Goal: Transaction & Acquisition: Book appointment/travel/reservation

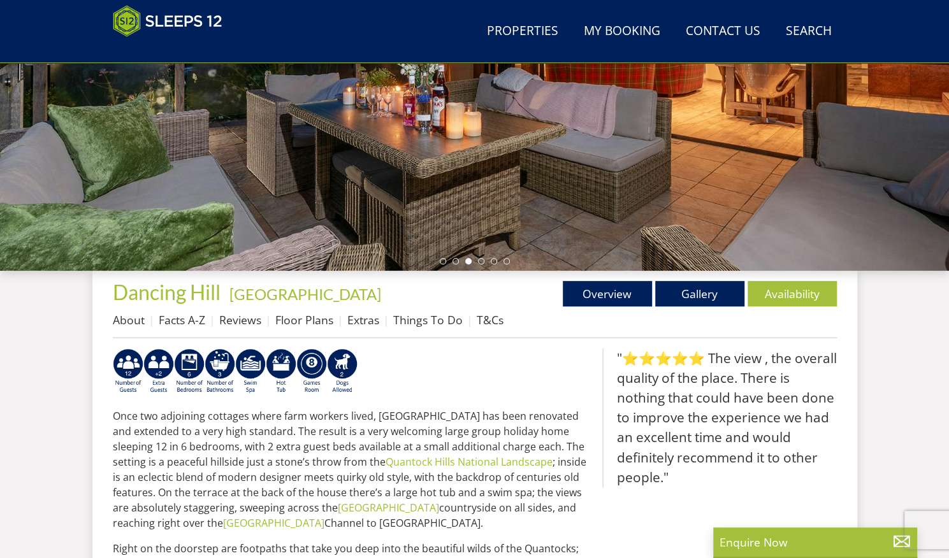
scroll to position [268, 0]
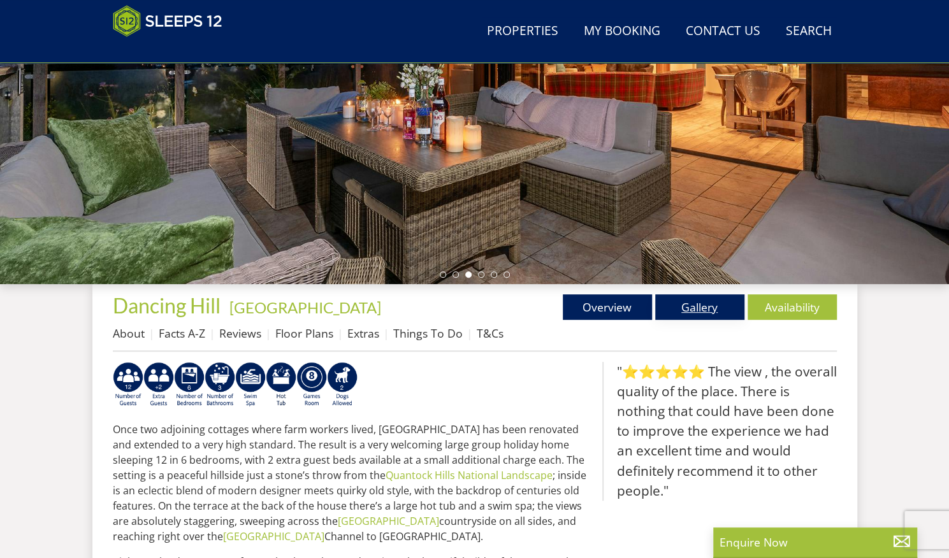
click at [683, 306] on link "Gallery" at bounding box center [699, 306] width 89 height 25
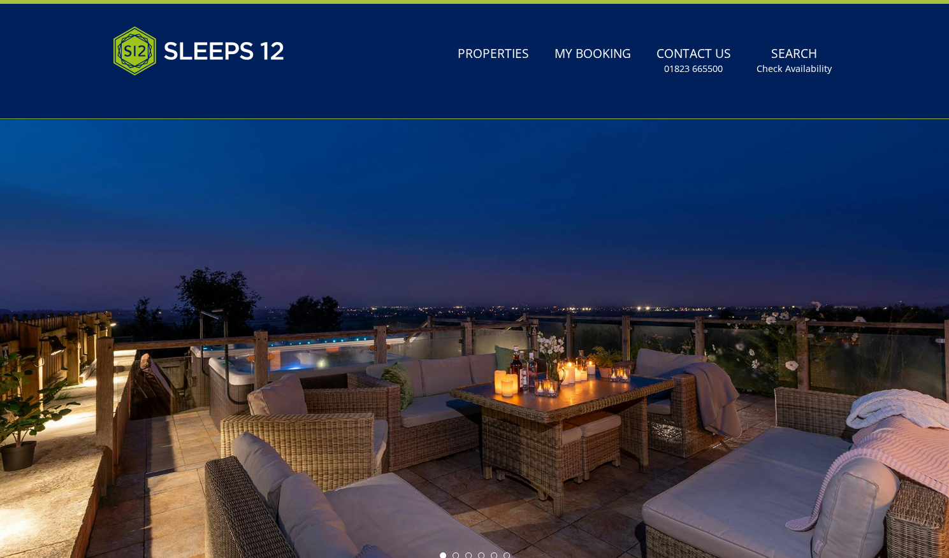
scroll to position [282, 0]
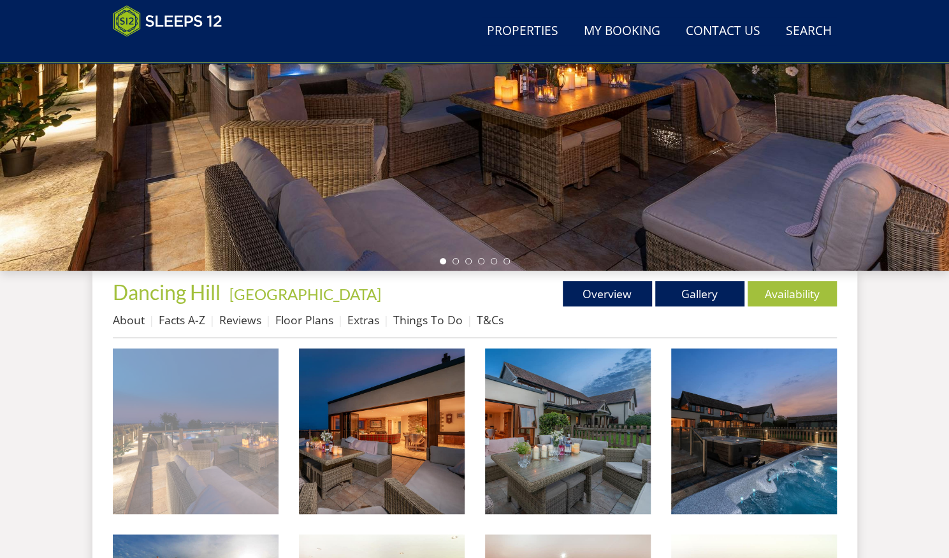
click at [190, 429] on img at bounding box center [196, 432] width 166 height 166
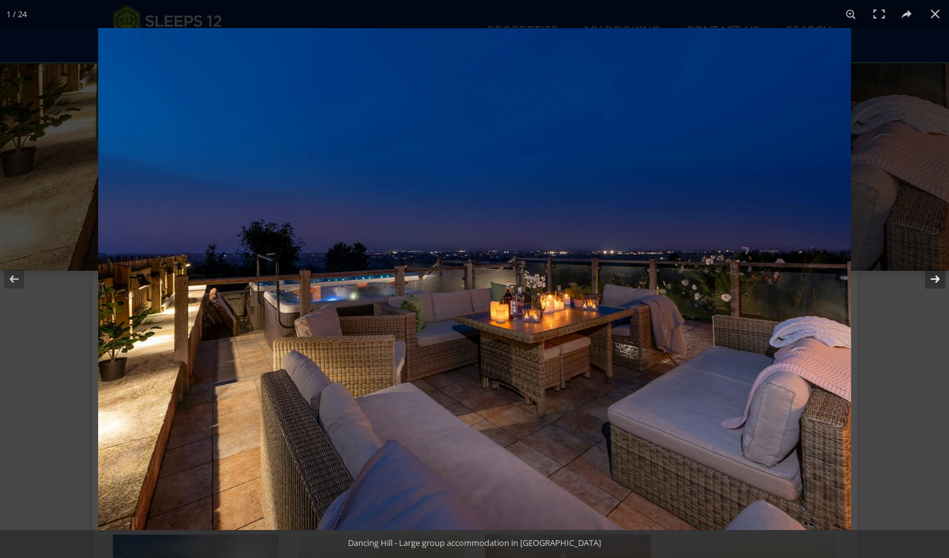
click at [931, 280] on button at bounding box center [926, 279] width 45 height 64
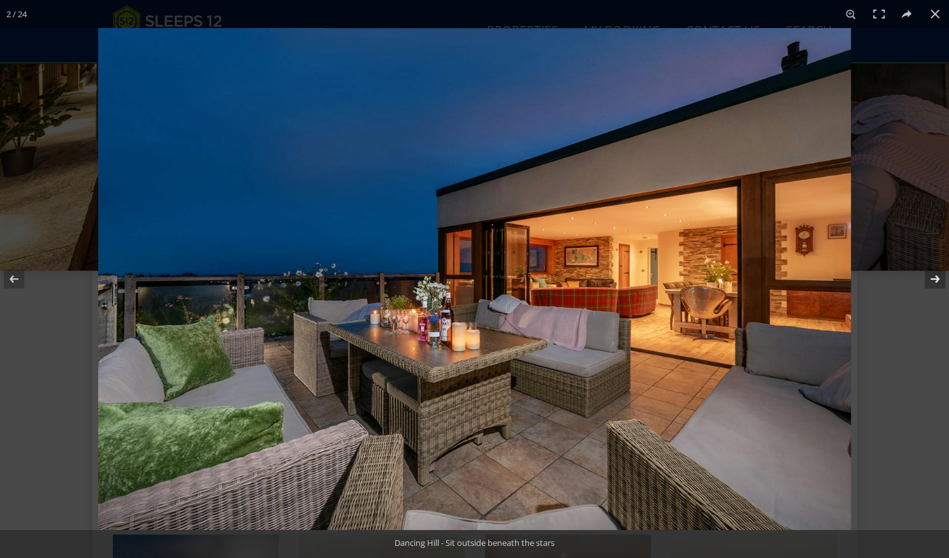
click at [935, 275] on button at bounding box center [926, 279] width 45 height 64
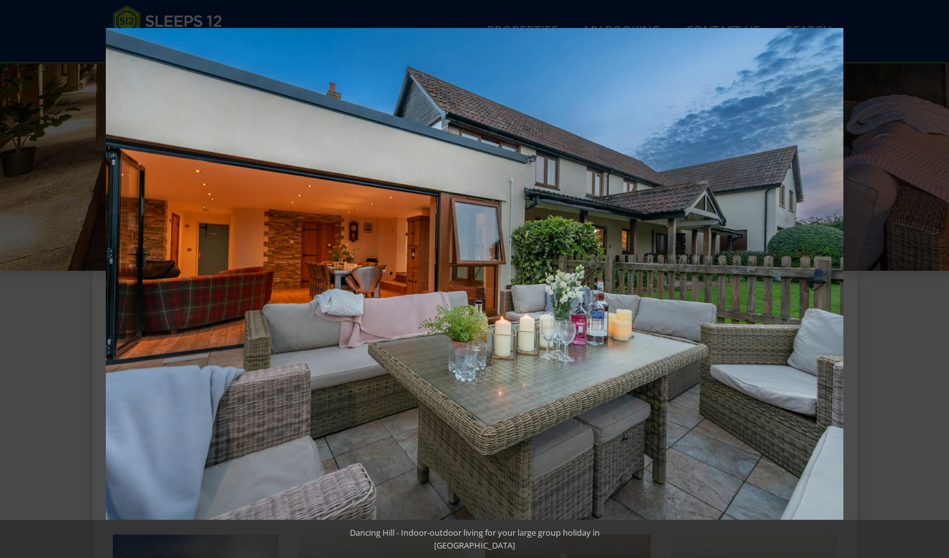
click at [935, 275] on button at bounding box center [926, 279] width 45 height 64
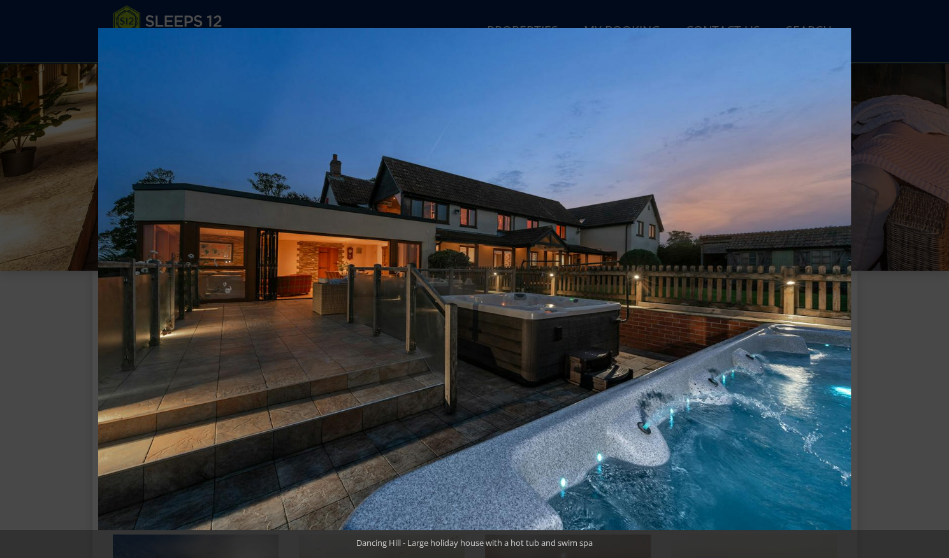
click at [935, 275] on button at bounding box center [926, 279] width 45 height 64
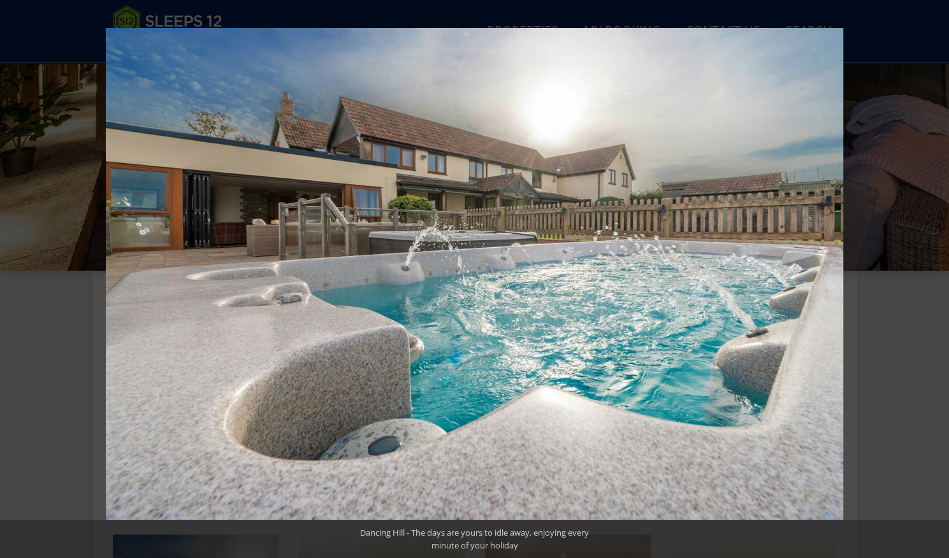
click at [935, 275] on button at bounding box center [926, 279] width 45 height 64
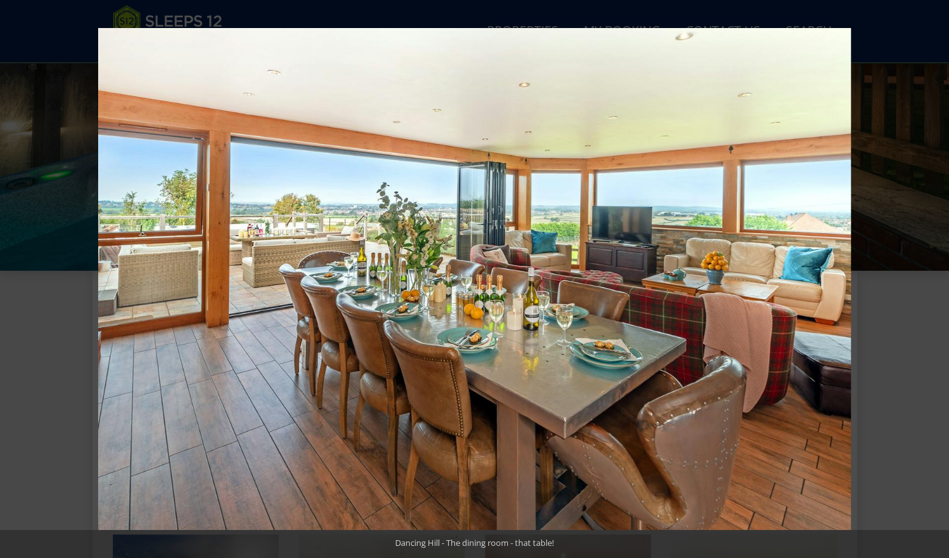
click at [935, 275] on button at bounding box center [926, 279] width 45 height 64
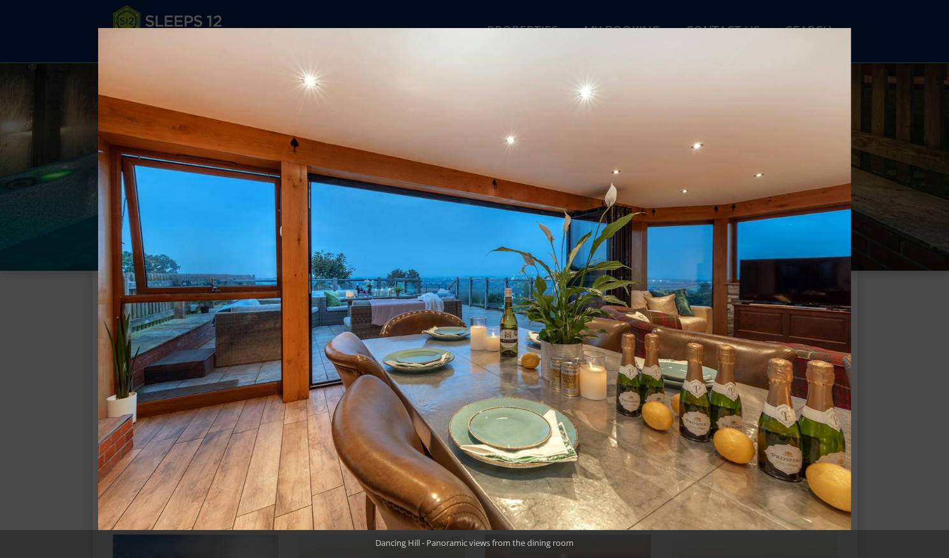
click at [935, 275] on button at bounding box center [926, 279] width 45 height 64
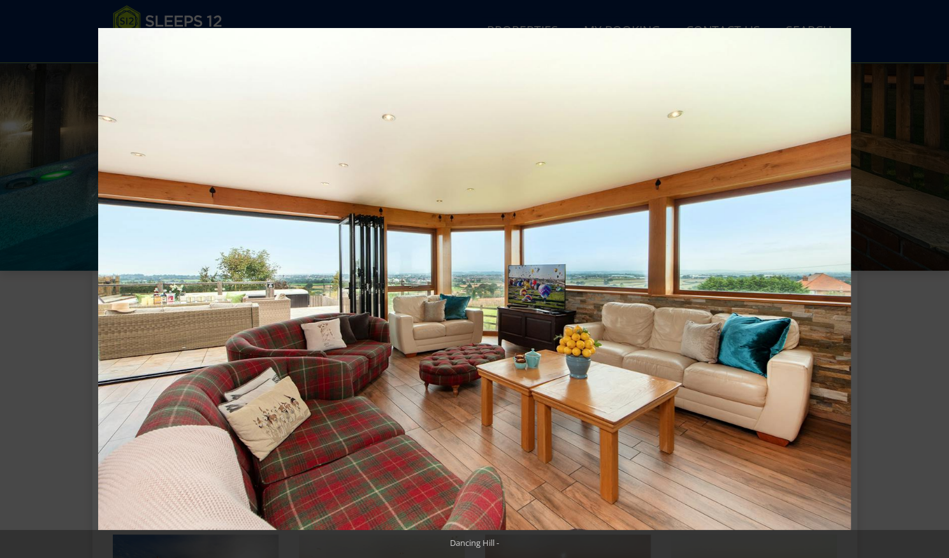
click at [935, 275] on button at bounding box center [926, 279] width 45 height 64
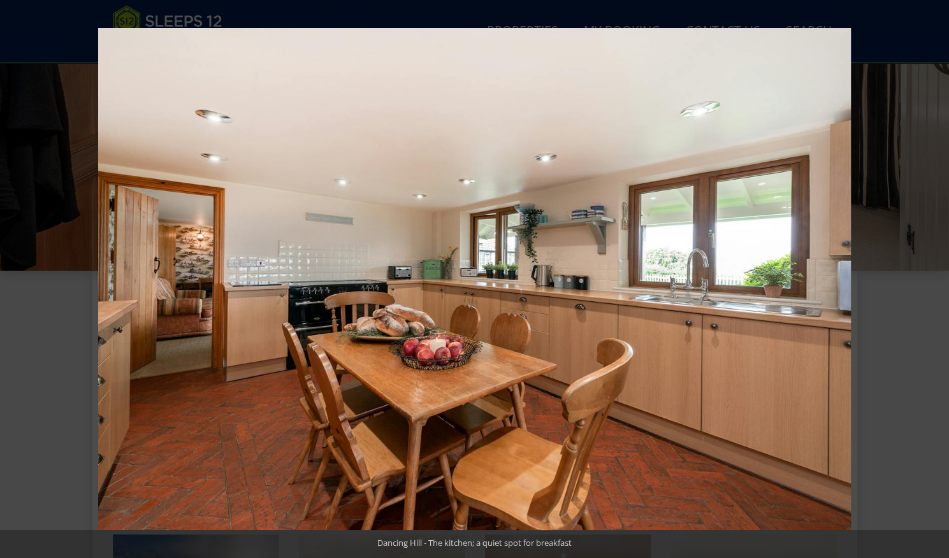
click at [935, 275] on button at bounding box center [926, 279] width 45 height 64
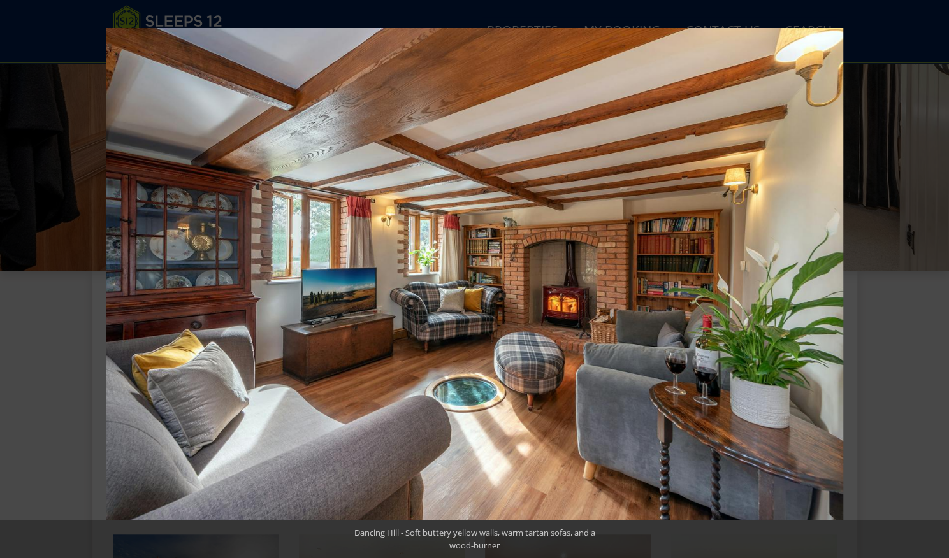
click at [935, 275] on button at bounding box center [926, 279] width 45 height 64
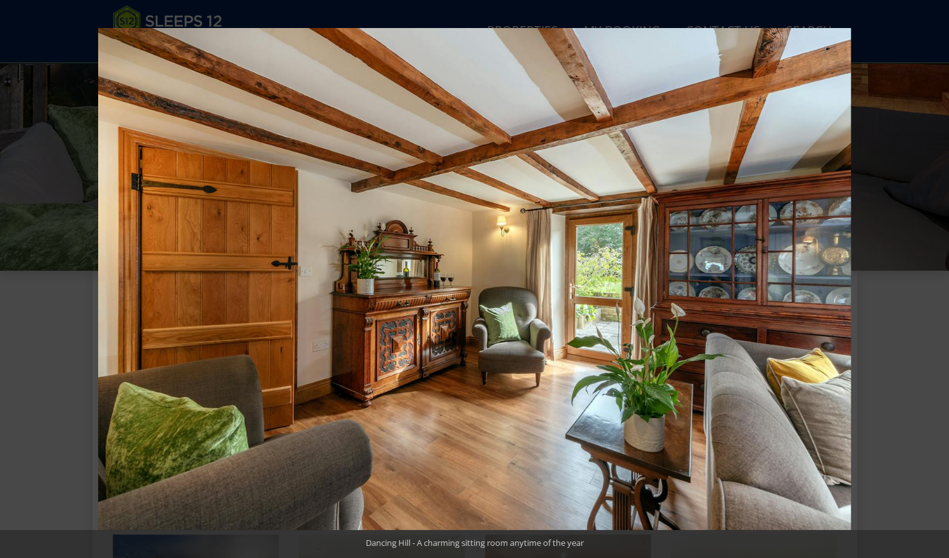
click at [935, 275] on button at bounding box center [926, 279] width 45 height 64
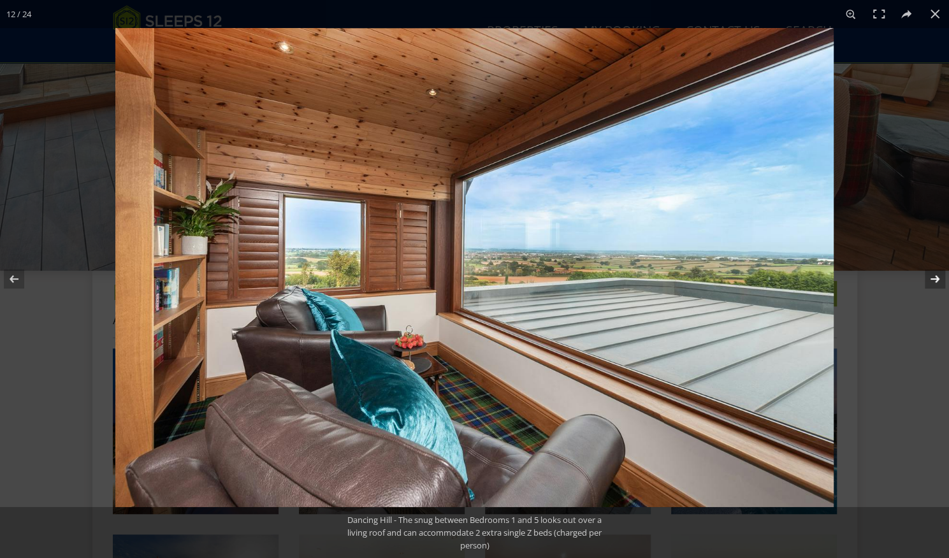
click at [933, 275] on button at bounding box center [926, 279] width 45 height 64
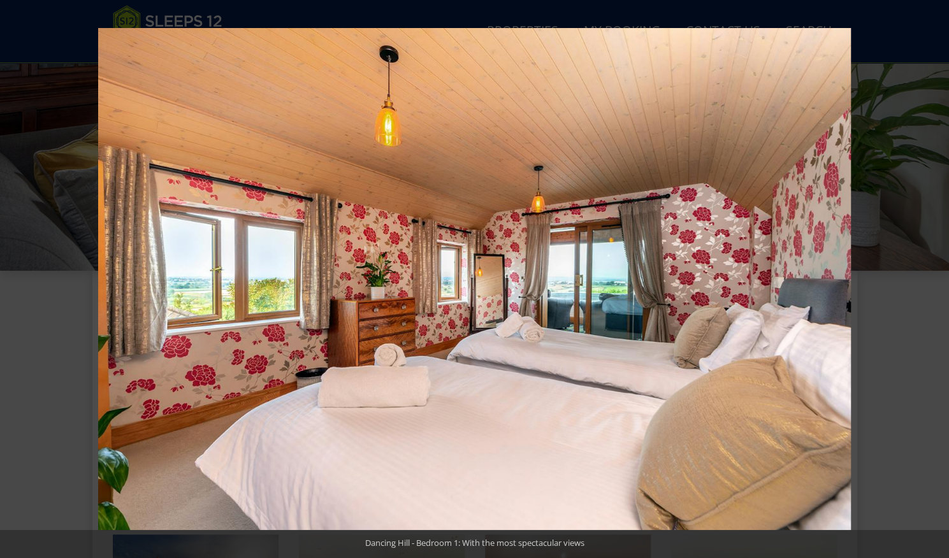
click at [933, 275] on button at bounding box center [926, 279] width 45 height 64
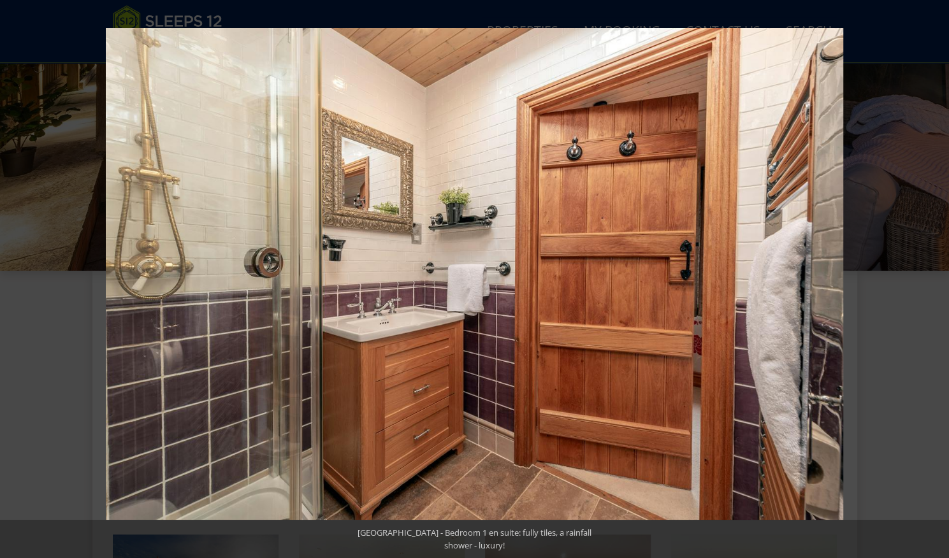
click at [933, 275] on button at bounding box center [926, 279] width 45 height 64
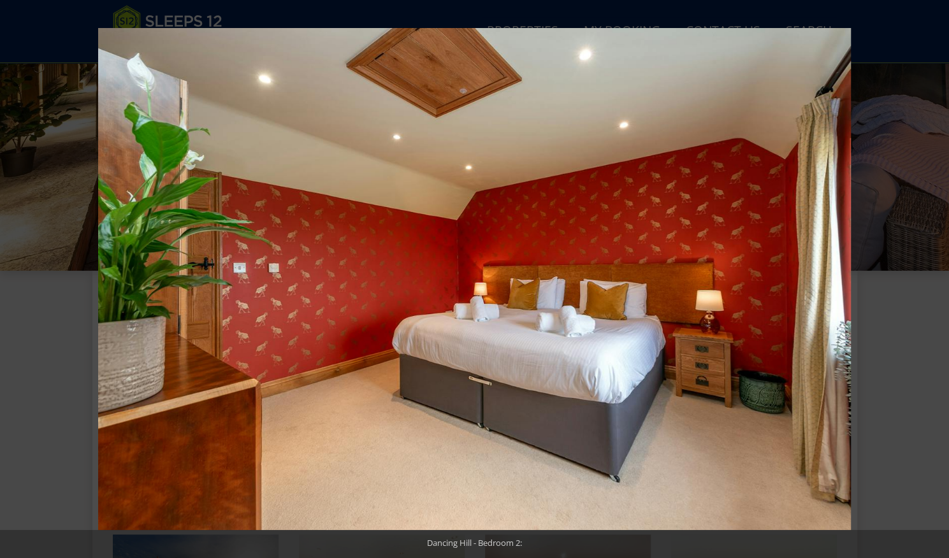
click at [933, 275] on button at bounding box center [926, 279] width 45 height 64
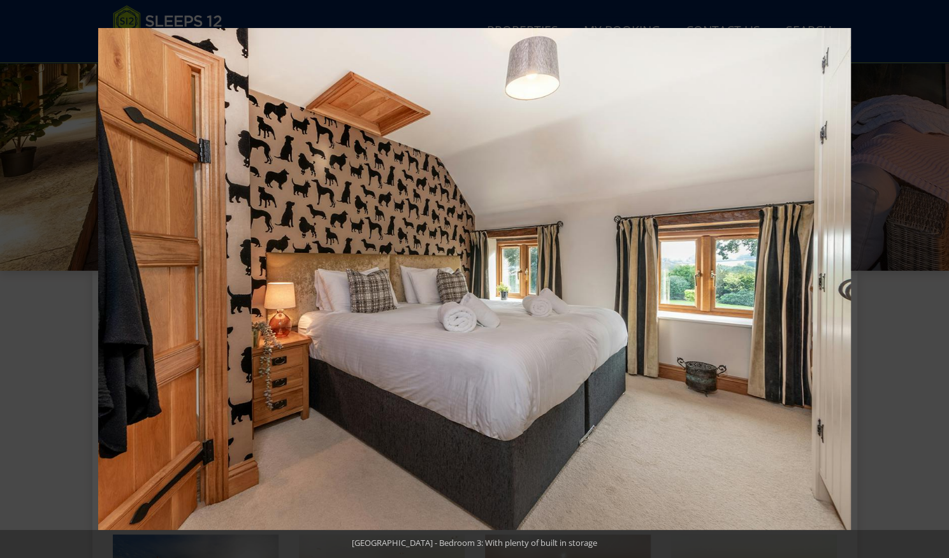
click at [933, 275] on button at bounding box center [926, 279] width 45 height 64
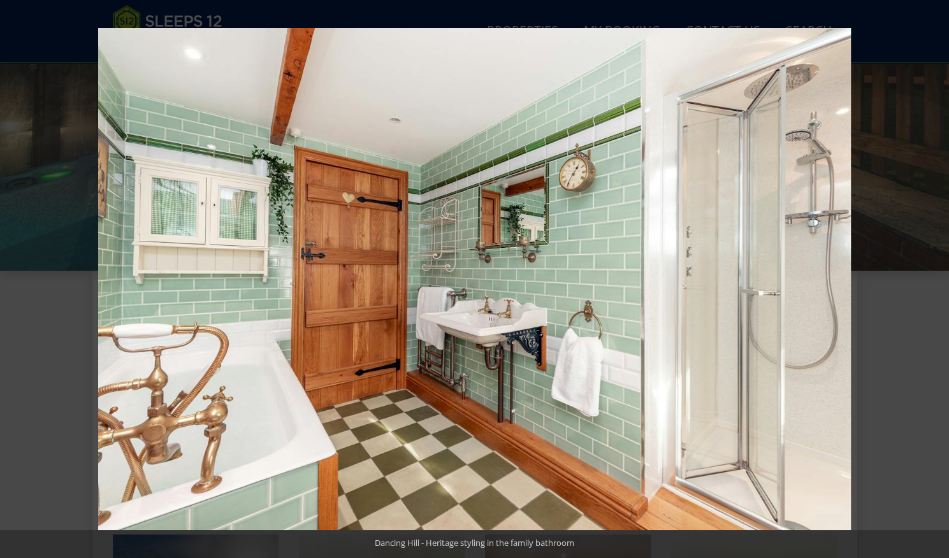
click at [933, 275] on button at bounding box center [926, 279] width 45 height 64
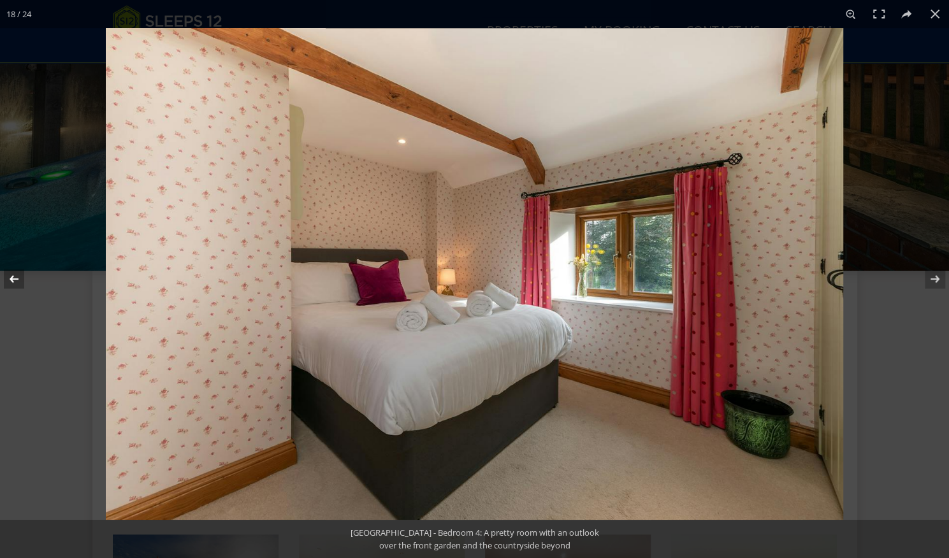
click at [14, 282] on button at bounding box center [22, 279] width 45 height 64
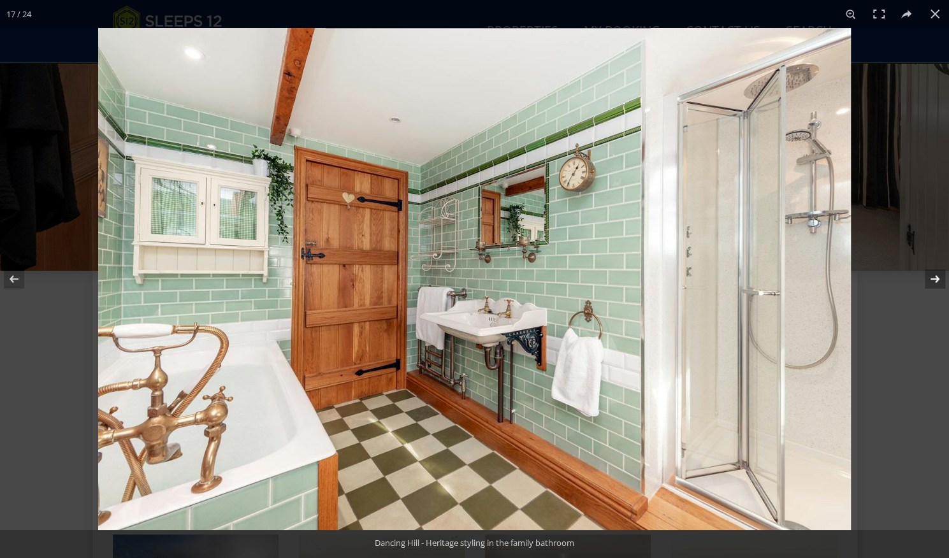
click at [939, 282] on button at bounding box center [926, 279] width 45 height 64
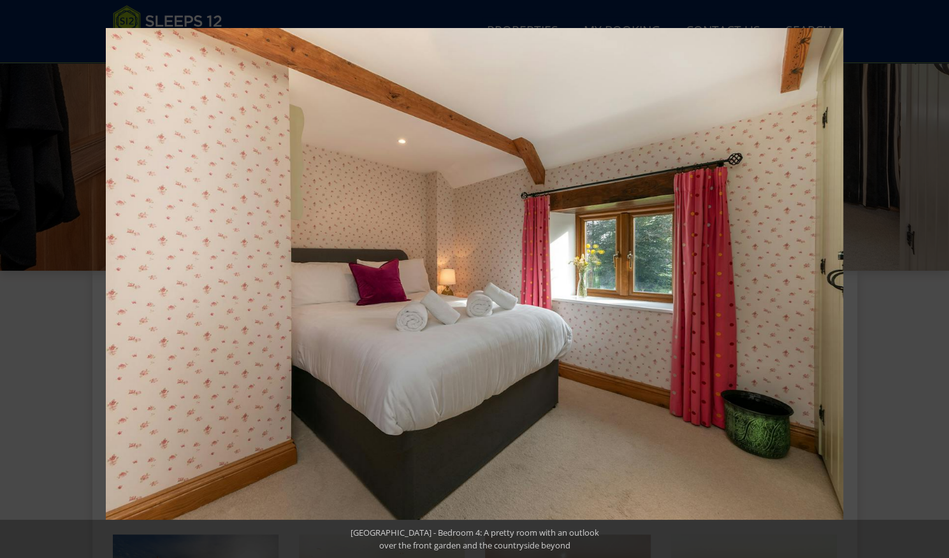
click at [939, 282] on button at bounding box center [926, 279] width 45 height 64
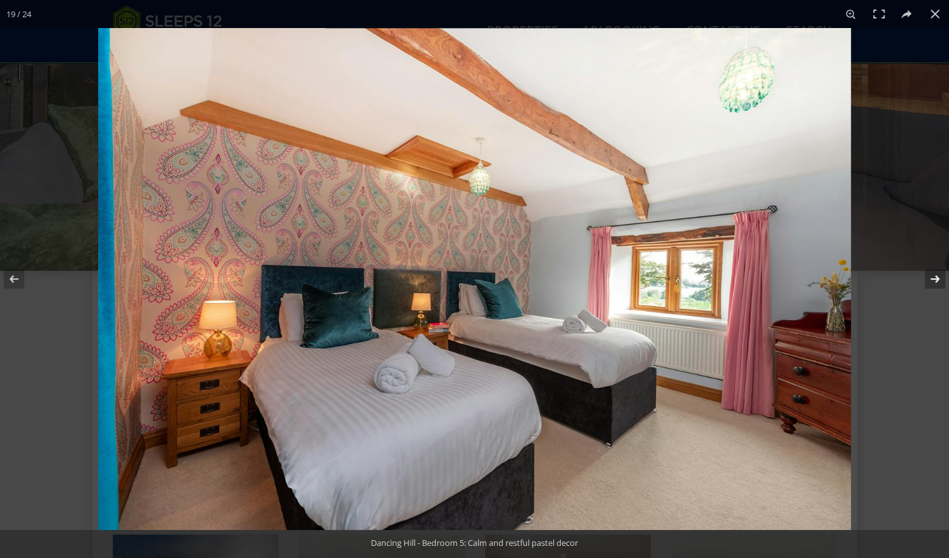
click at [939, 282] on button at bounding box center [926, 279] width 45 height 64
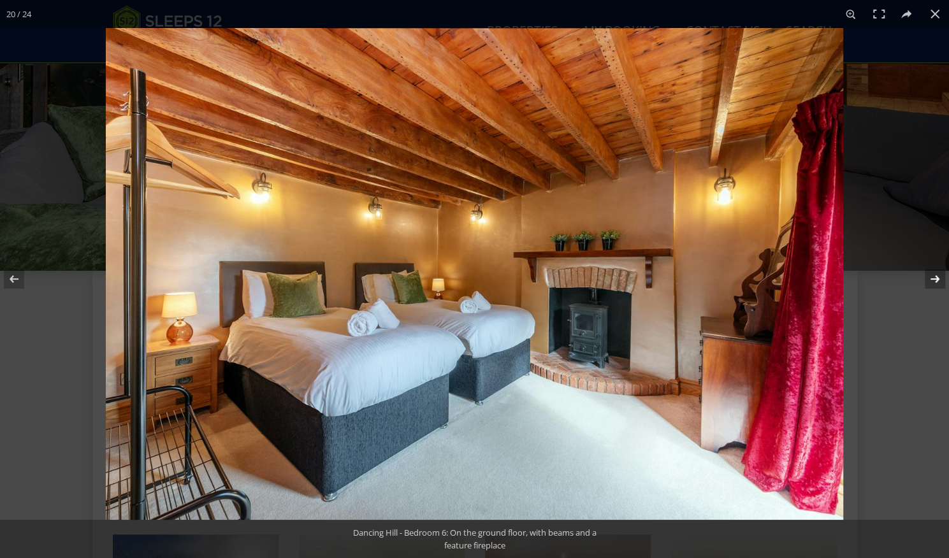
click at [939, 282] on button at bounding box center [926, 279] width 45 height 64
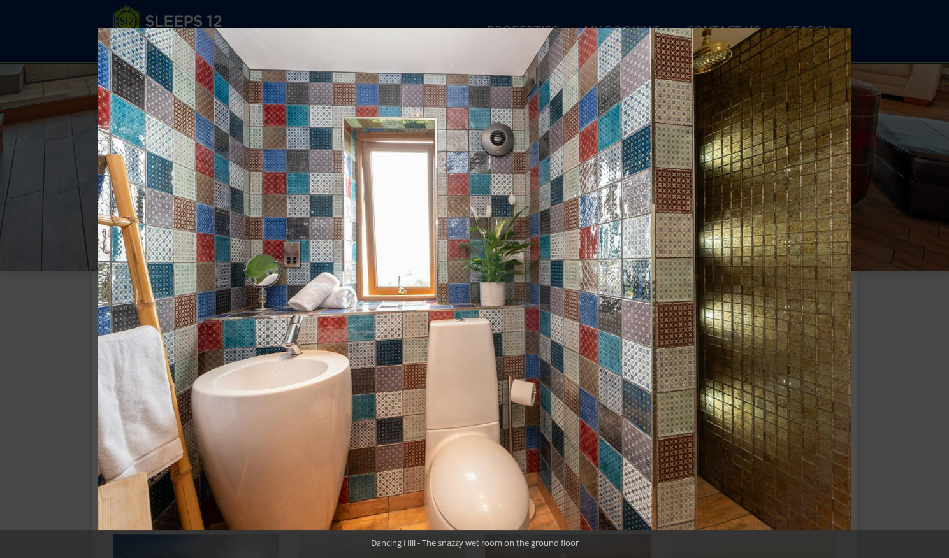
click at [939, 282] on button at bounding box center [926, 279] width 45 height 64
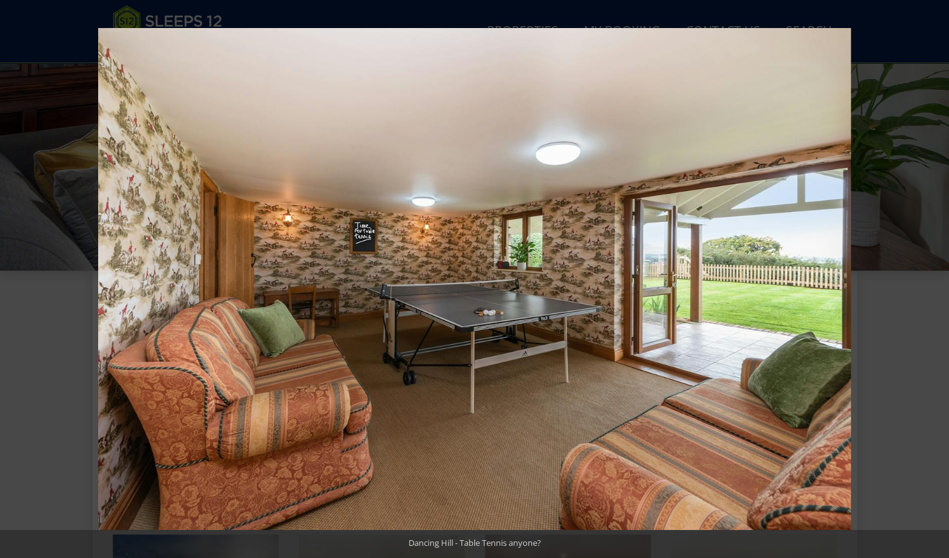
click at [939, 282] on button at bounding box center [926, 279] width 45 height 64
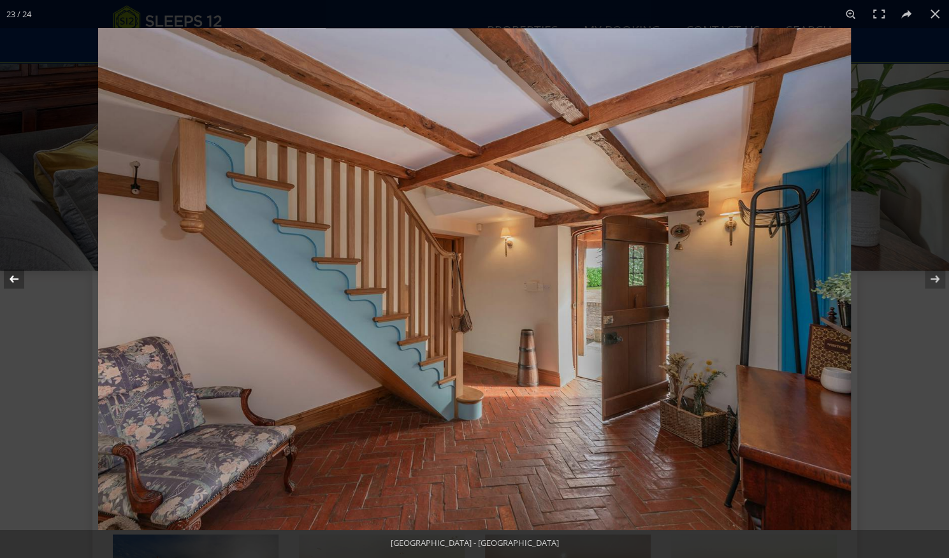
click at [17, 281] on button at bounding box center [22, 279] width 45 height 64
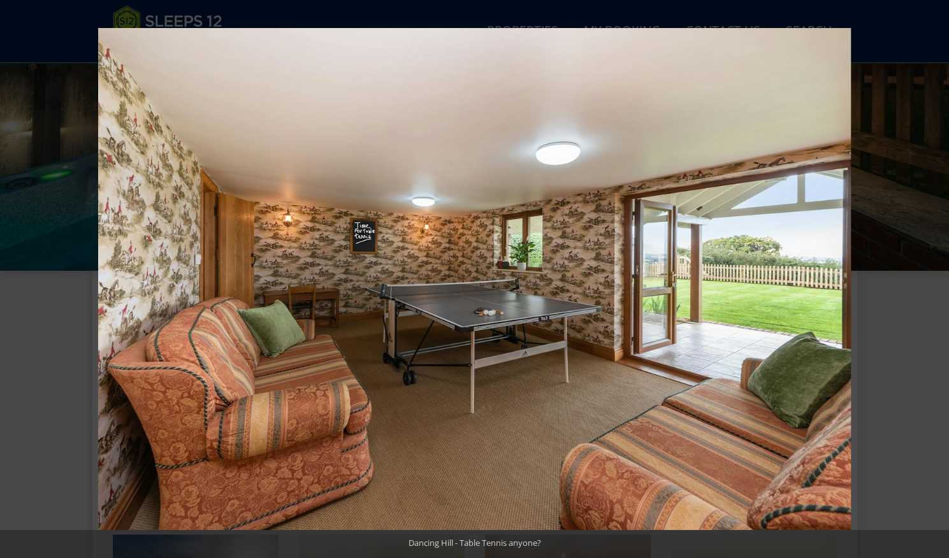
click at [933, 275] on button at bounding box center [926, 279] width 45 height 64
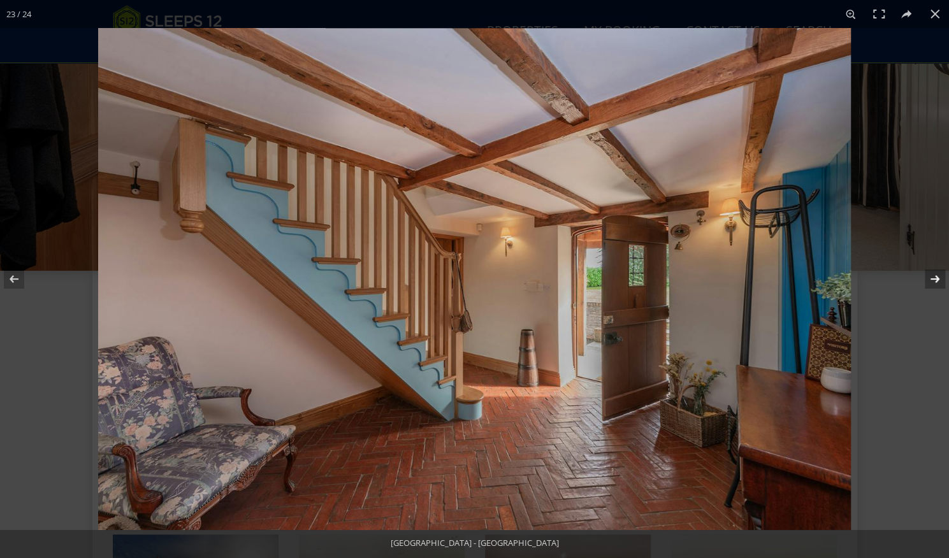
click at [935, 278] on button at bounding box center [926, 279] width 45 height 64
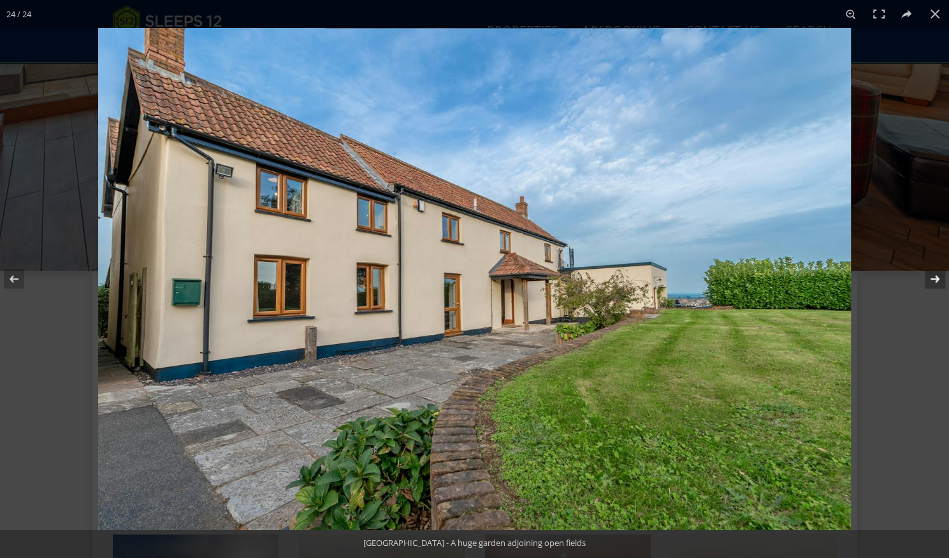
click at [935, 280] on button at bounding box center [926, 279] width 45 height 64
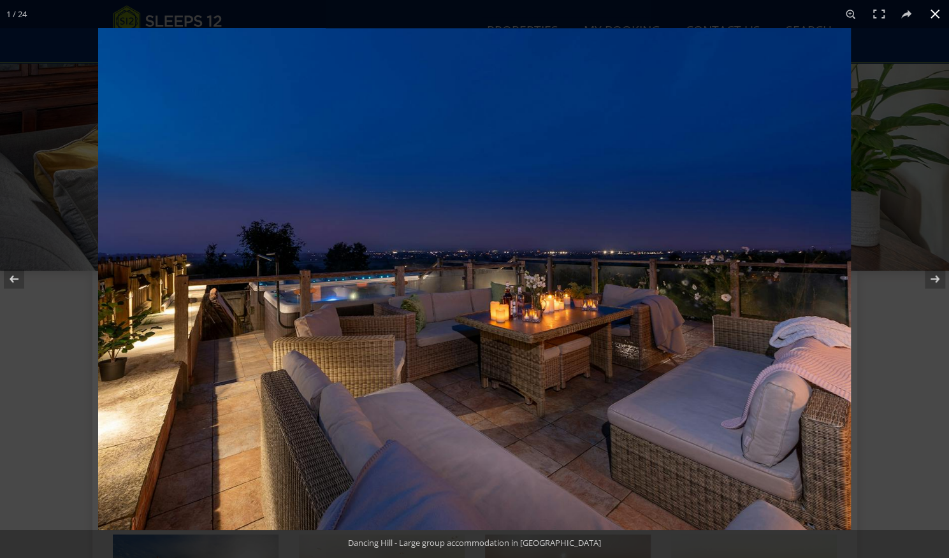
click at [935, 16] on button at bounding box center [935, 14] width 28 height 28
